Goal: Information Seeking & Learning: Check status

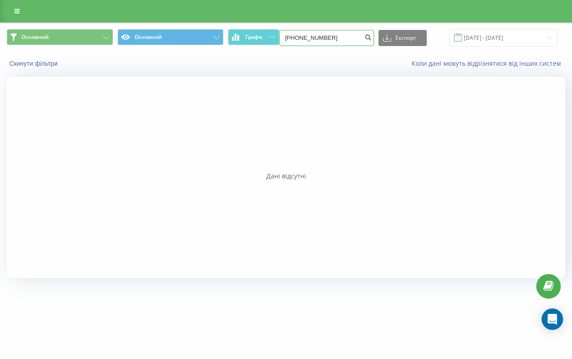
click at [352, 39] on input "[PHONE_NUMBER]" at bounding box center [326, 38] width 95 height 16
paste input "0986218645"
type input "0986218645"
click at [372, 38] on icon "submit" at bounding box center [368, 35] width 8 height 5
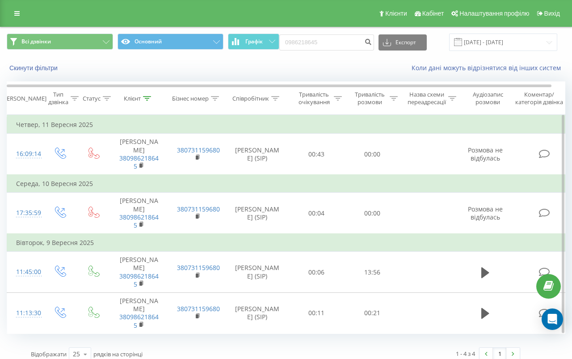
scroll to position [8, 0]
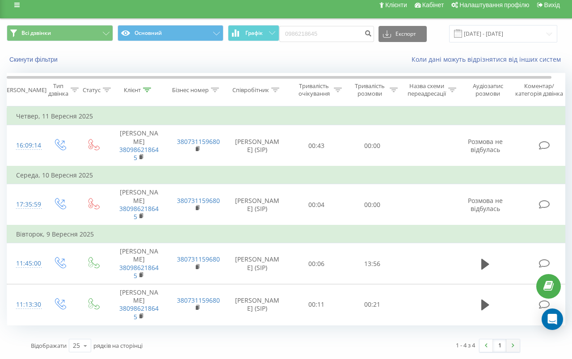
click at [514, 350] on link at bounding box center [512, 345] width 13 height 13
click at [516, 349] on link at bounding box center [512, 345] width 13 height 13
click at [485, 347] on img at bounding box center [485, 345] width 3 height 4
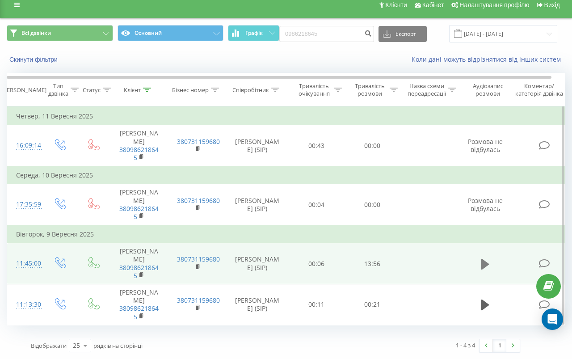
click at [482, 268] on icon at bounding box center [485, 263] width 8 height 11
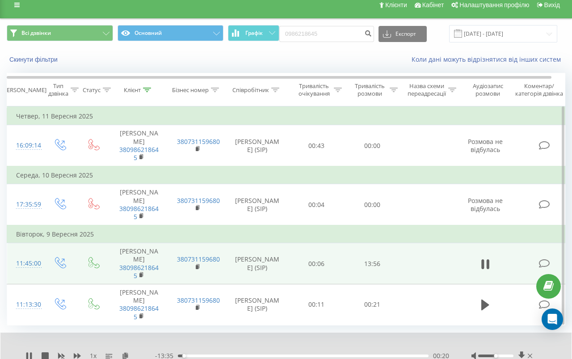
scroll to position [0, 13]
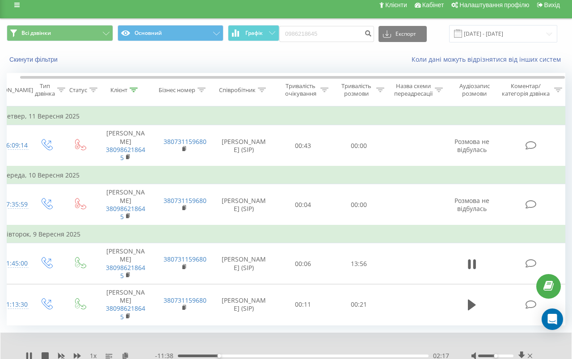
click at [223, 355] on div "02:17" at bounding box center [303, 355] width 251 height 3
click at [226, 355] on div "02:32" at bounding box center [303, 355] width 251 height 3
click at [235, 355] on div "03:11" at bounding box center [303, 355] width 251 height 3
click at [245, 356] on div "03:12" at bounding box center [303, 355] width 251 height 3
click at [257, 355] on div "03:44" at bounding box center [303, 355] width 251 height 3
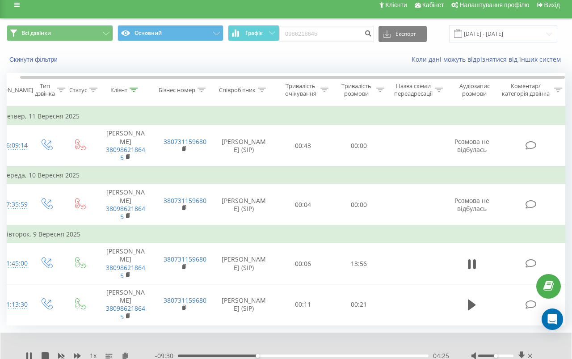
click at [269, 355] on div "04:25" at bounding box center [303, 355] width 251 height 3
click at [285, 355] on div "05:07" at bounding box center [303, 355] width 251 height 3
click at [309, 356] on div "06:01" at bounding box center [303, 355] width 251 height 3
click at [329, 355] on div "07:22" at bounding box center [303, 355] width 251 height 3
click at [353, 355] on div "08:27" at bounding box center [303, 355] width 251 height 3
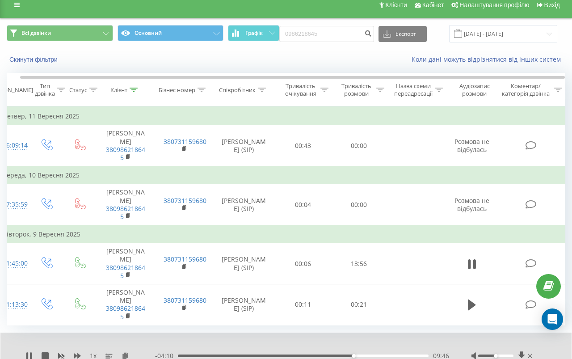
click at [373, 356] on div "09:46" at bounding box center [303, 355] width 251 height 3
click at [389, 356] on div "10:54" at bounding box center [303, 355] width 251 height 3
click at [397, 356] on div "11:46" at bounding box center [303, 355] width 251 height 3
click at [403, 356] on div "12:31" at bounding box center [303, 355] width 251 height 3
click at [406, 356] on div "12:43" at bounding box center [303, 355] width 251 height 3
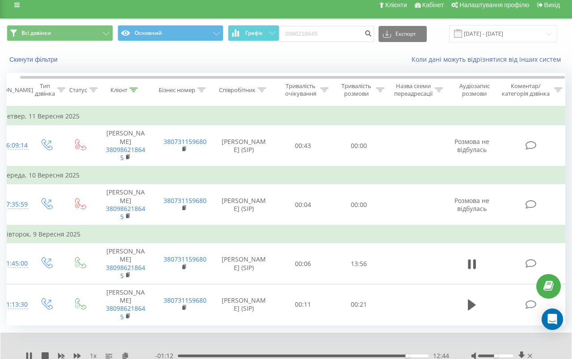
click at [411, 355] on div "12:44" at bounding box center [303, 355] width 251 height 3
click at [416, 355] on div "00:00" at bounding box center [303, 355] width 251 height 3
click at [418, 355] on div "13:17" at bounding box center [303, 355] width 251 height 3
